Goal: Task Accomplishment & Management: Use online tool/utility

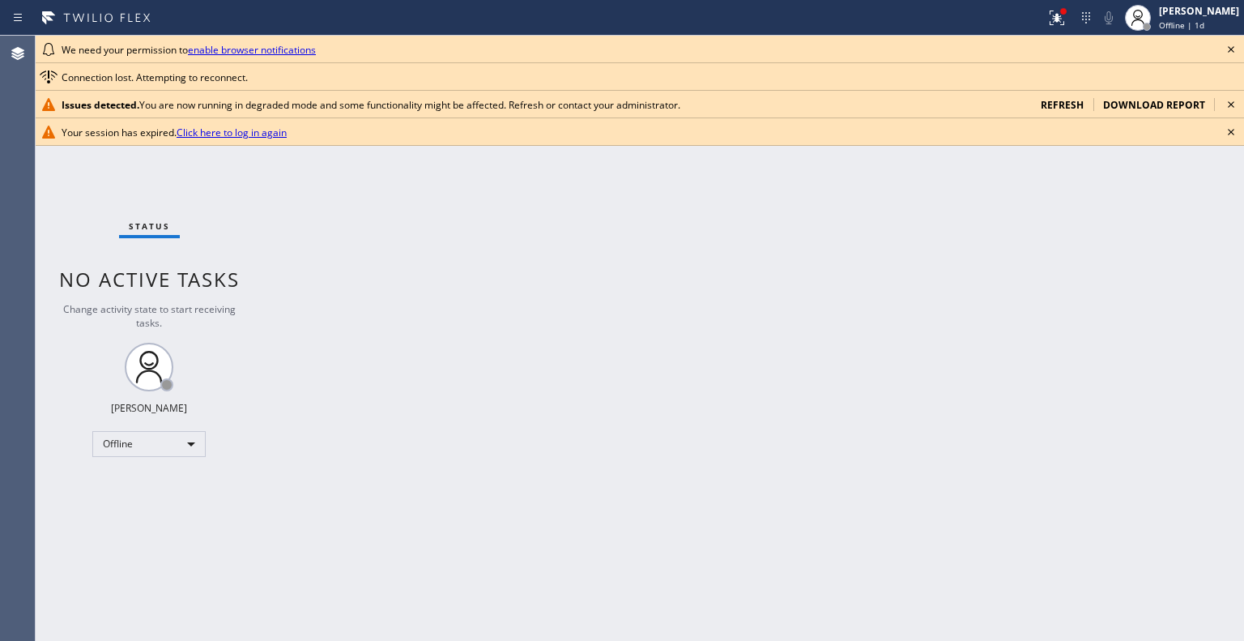
drag, startPoint x: 360, startPoint y: 85, endPoint x: 491, endPoint y: 242, distance: 204.7
click at [491, 242] on div "Back to Dashboard Change Sender ID Customers Technicians Select a contact Outbo…" at bounding box center [753, 338] width 982 height 605
click at [1047, 12] on icon at bounding box center [1056, 17] width 19 height 19
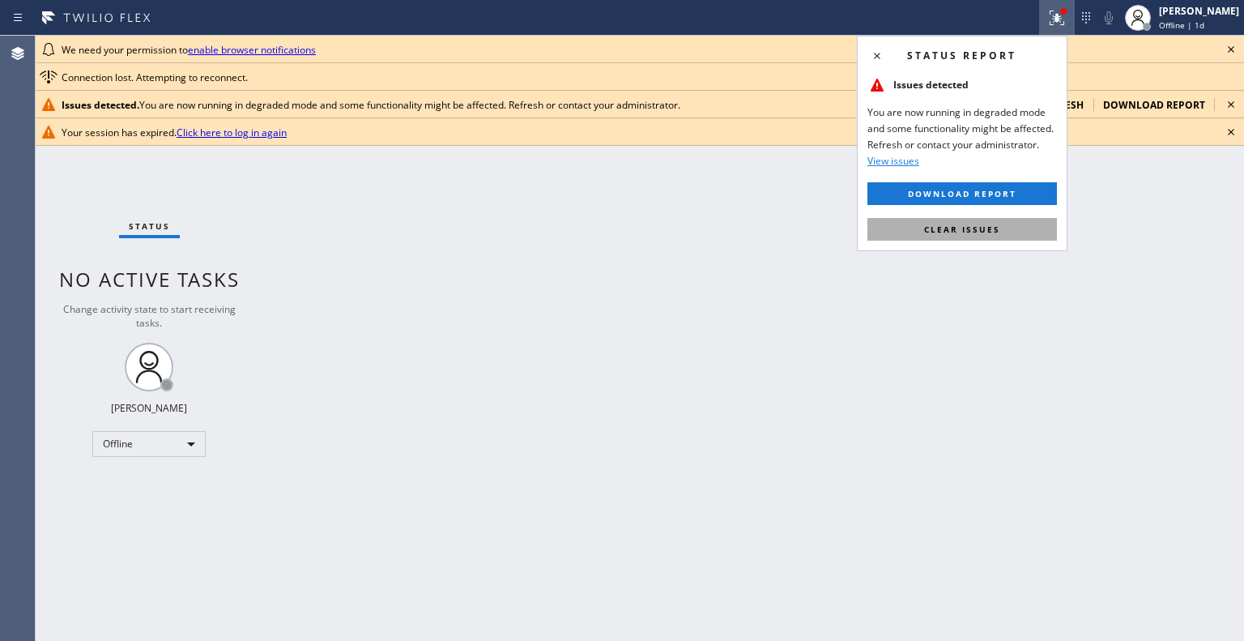
click at [966, 232] on span "Clear issues" at bounding box center [962, 229] width 76 height 11
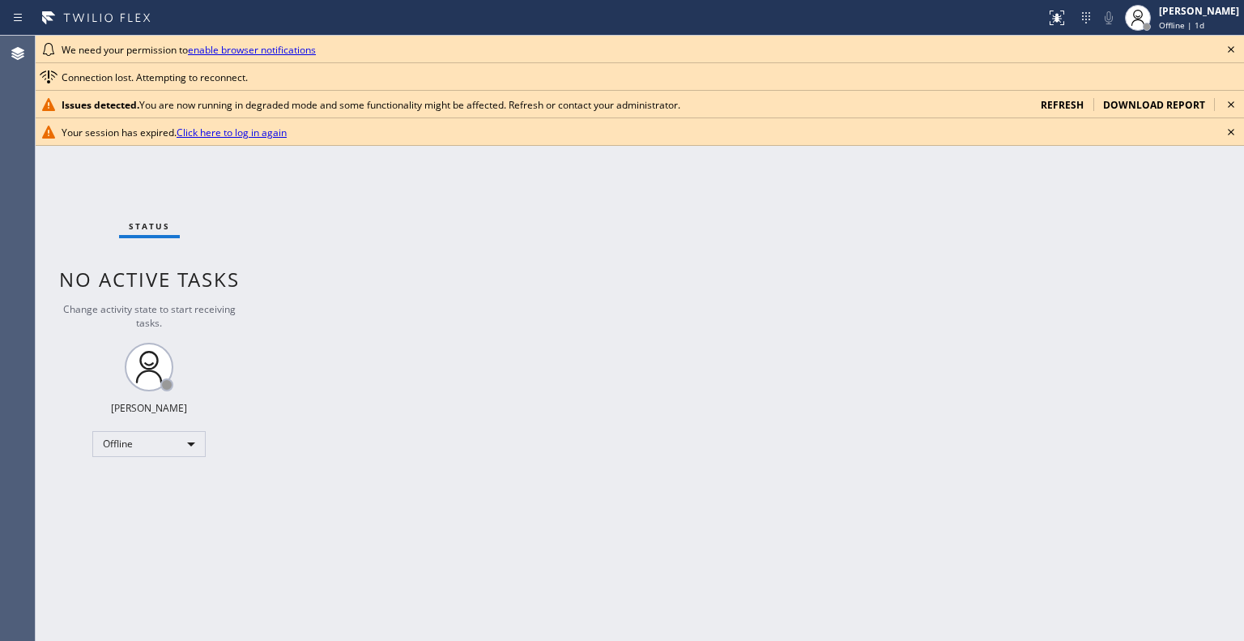
click at [1228, 138] on icon at bounding box center [1231, 131] width 19 height 19
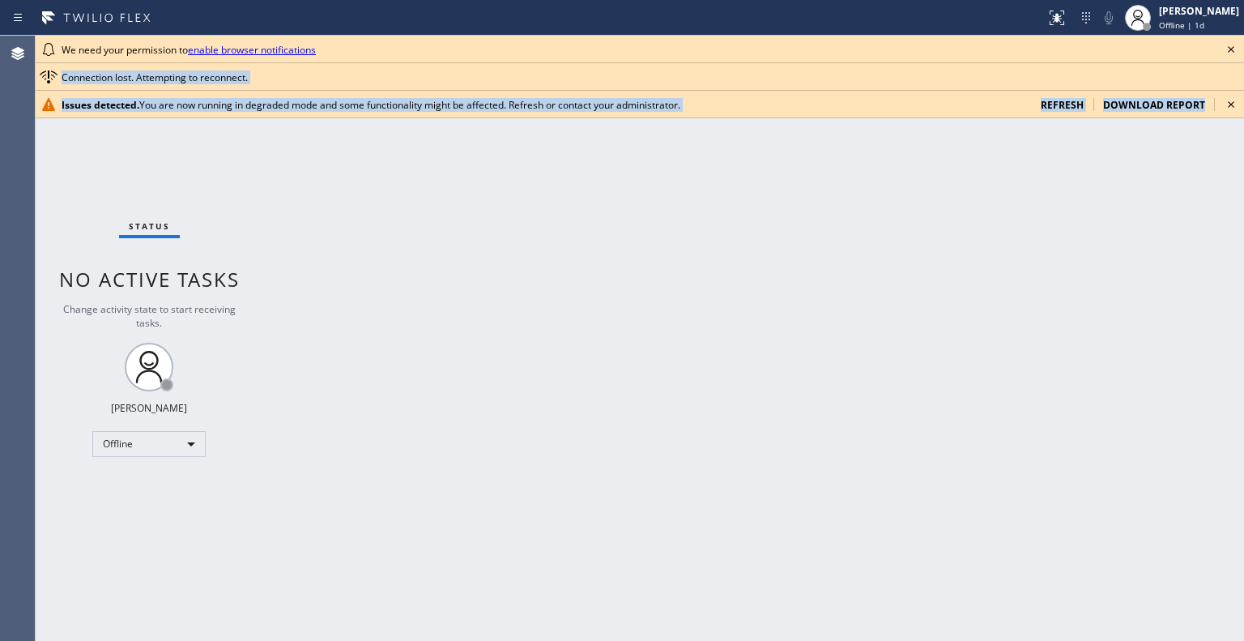
drag, startPoint x: 1231, startPoint y: 107, endPoint x: 1235, endPoint y: 43, distance: 64.1
click at [1235, 43] on div "We need your permission to enable browser notifications Connection lost. Attemp…" at bounding box center [640, 77] width 1209 height 83
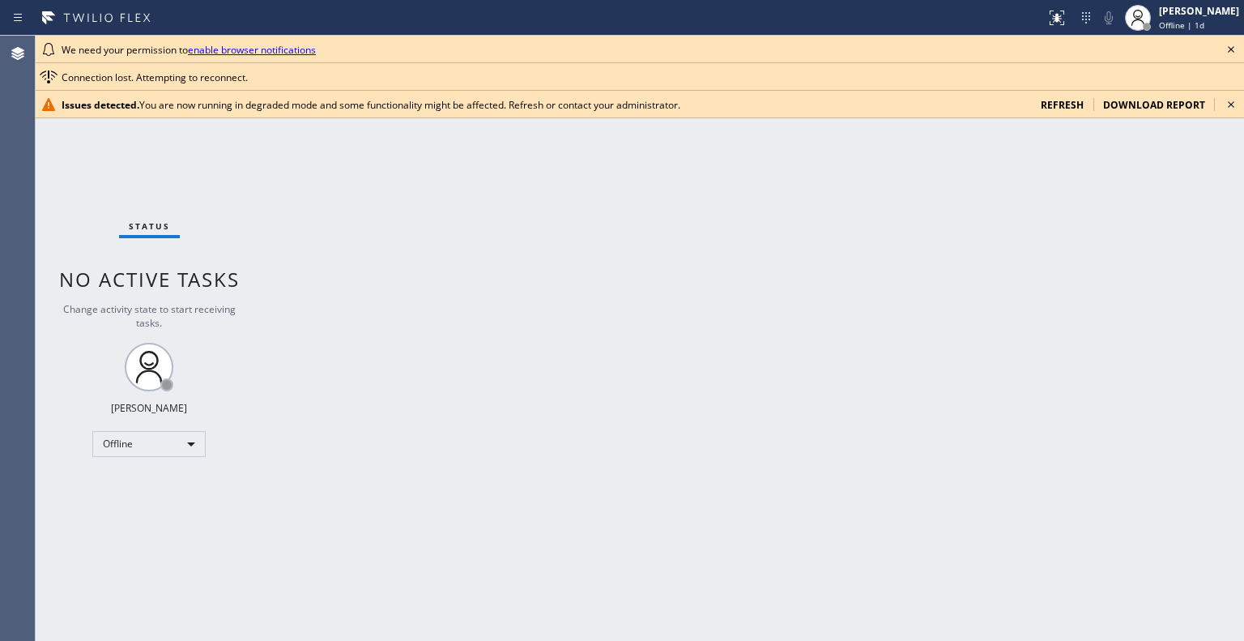
click at [1235, 43] on icon at bounding box center [1231, 49] width 19 height 19
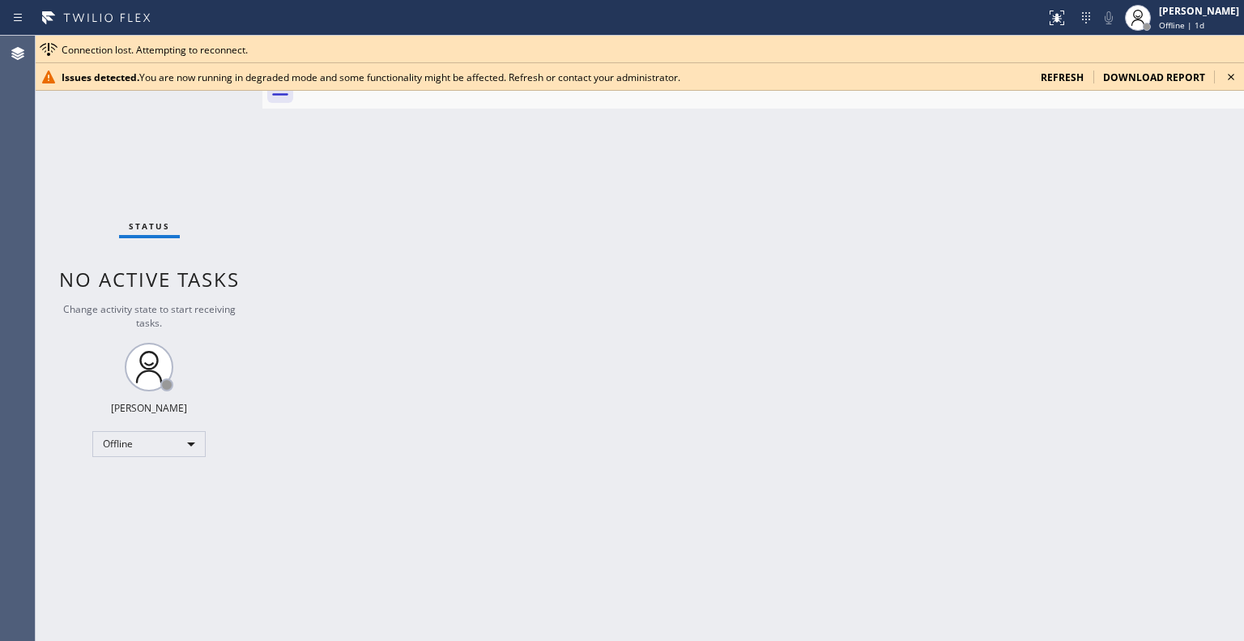
click at [1235, 43] on div "Connection lost. Attempting to reconnect." at bounding box center [650, 50] width 1176 height 14
click at [1233, 71] on icon at bounding box center [1231, 76] width 19 height 19
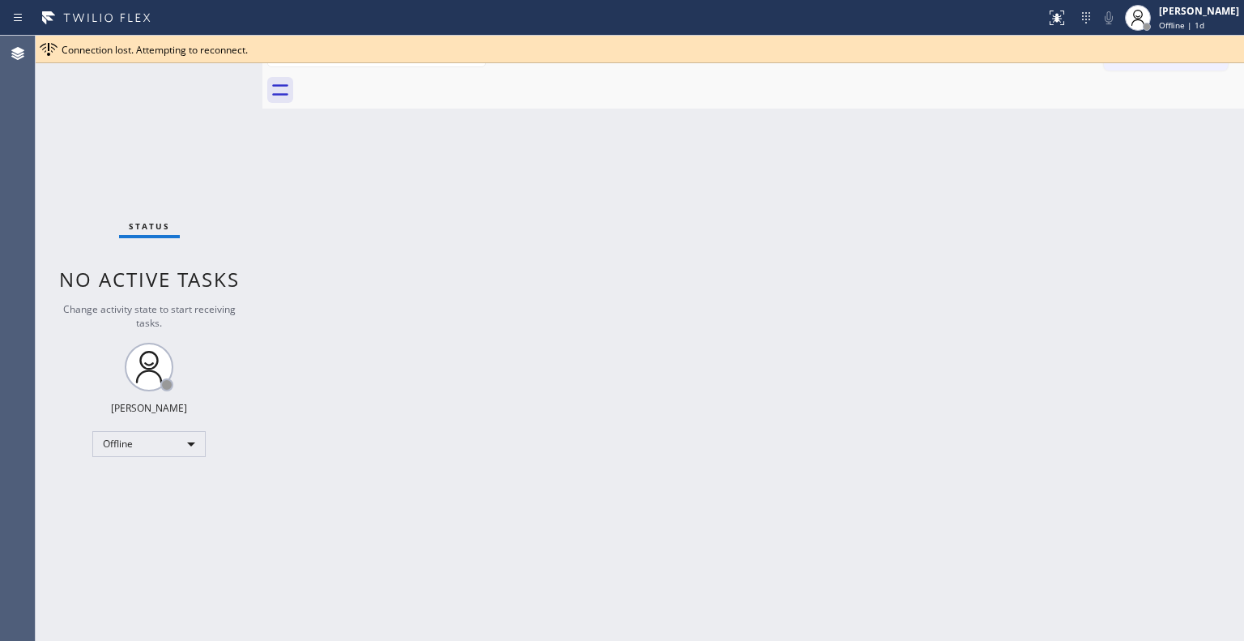
drag, startPoint x: 1080, startPoint y: 0, endPoint x: 748, endPoint y: 194, distance: 384.1
click at [748, 194] on div "Back to Dashboard Change Sender ID Customers Technicians Select a contact Outbo…" at bounding box center [753, 338] width 982 height 605
